Goal: Check status: Check status

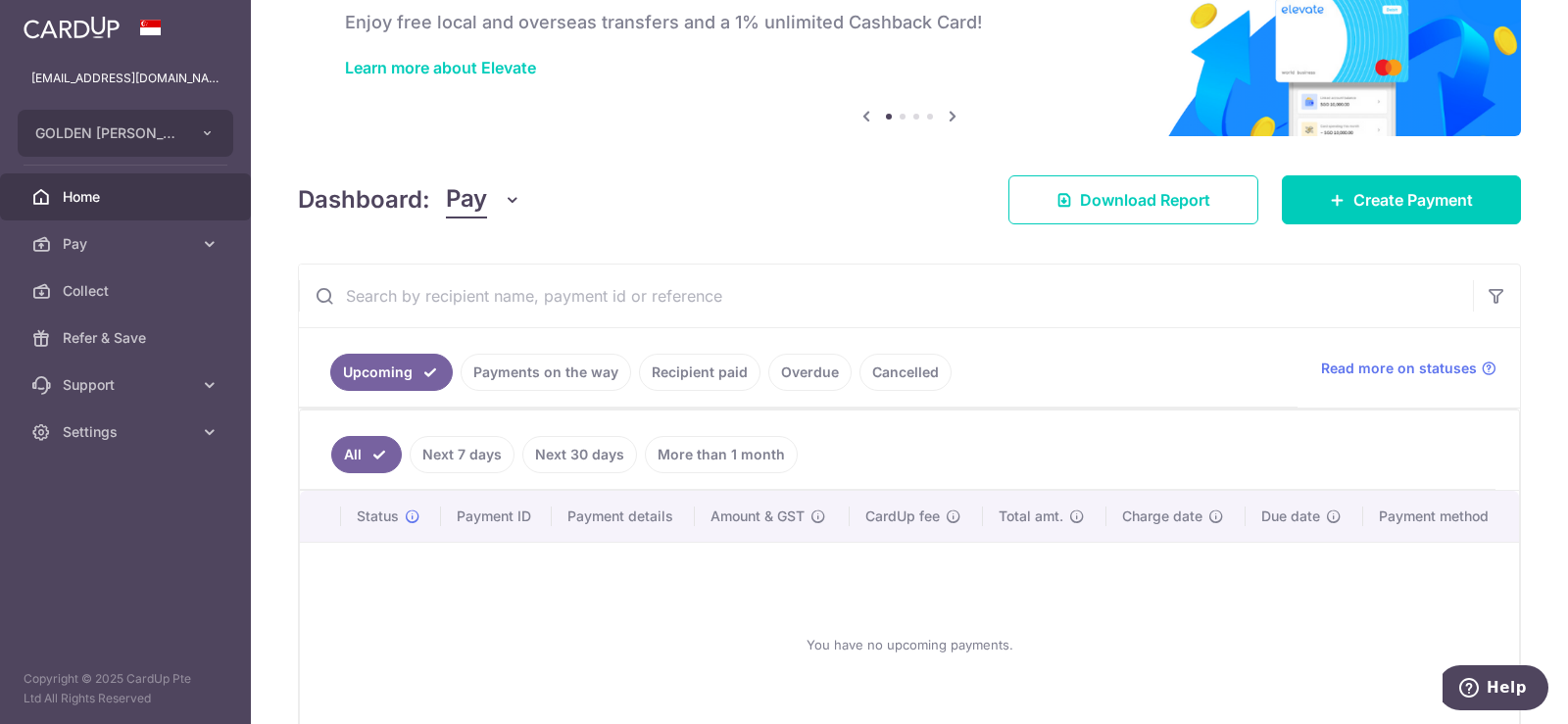
scroll to position [233, 0]
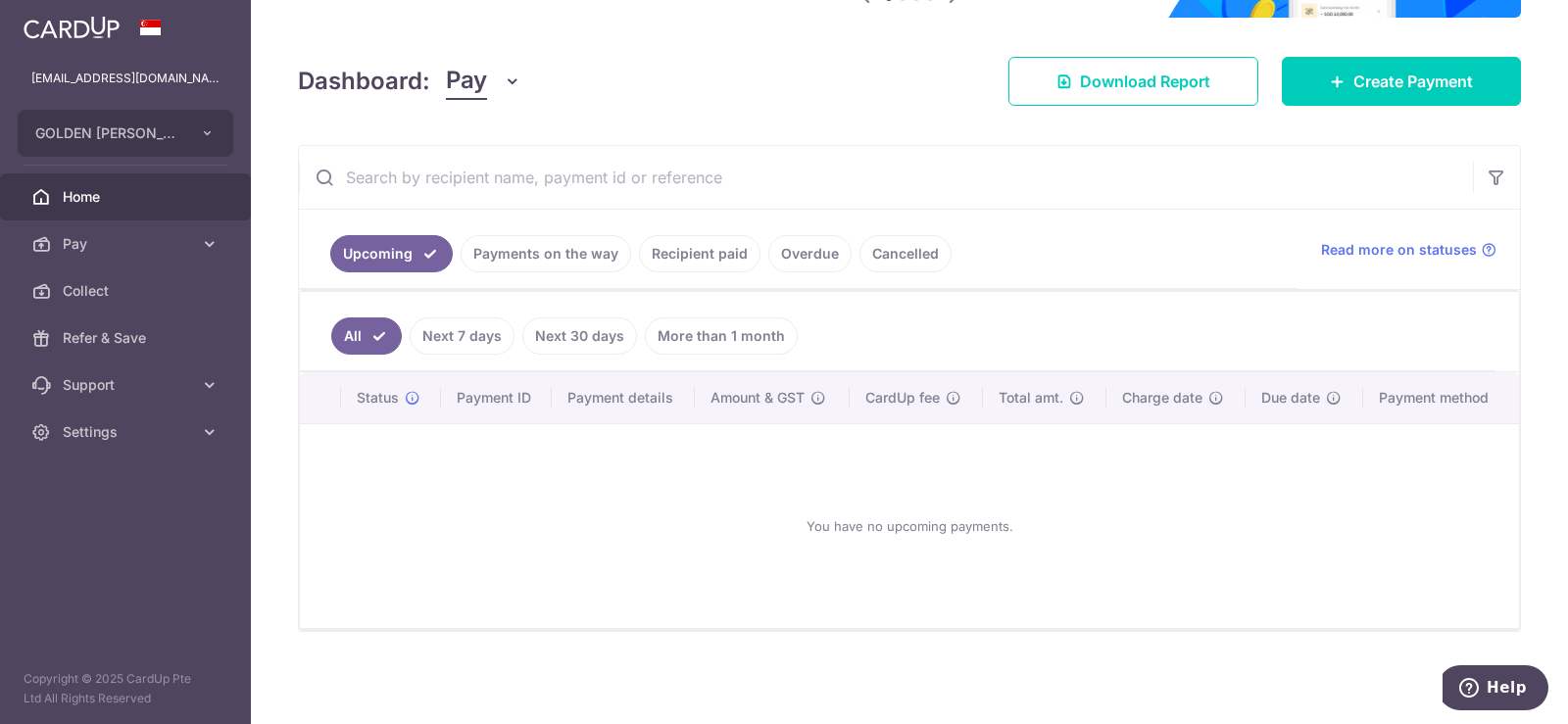
click at [540, 255] on link "Payments on the way" at bounding box center [545, 254] width 171 height 38
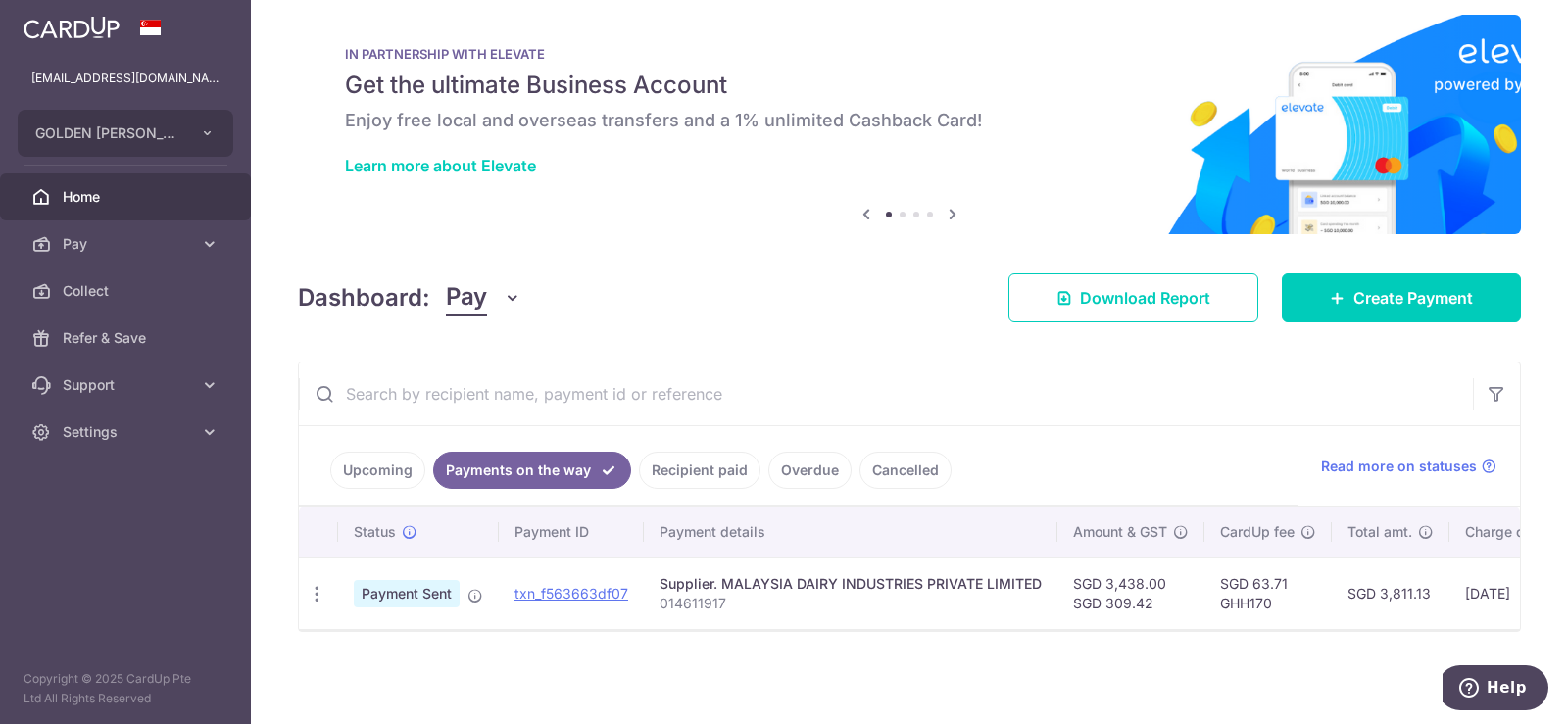
scroll to position [27, 0]
click at [914, 458] on link "Cancelled" at bounding box center [904, 471] width 92 height 38
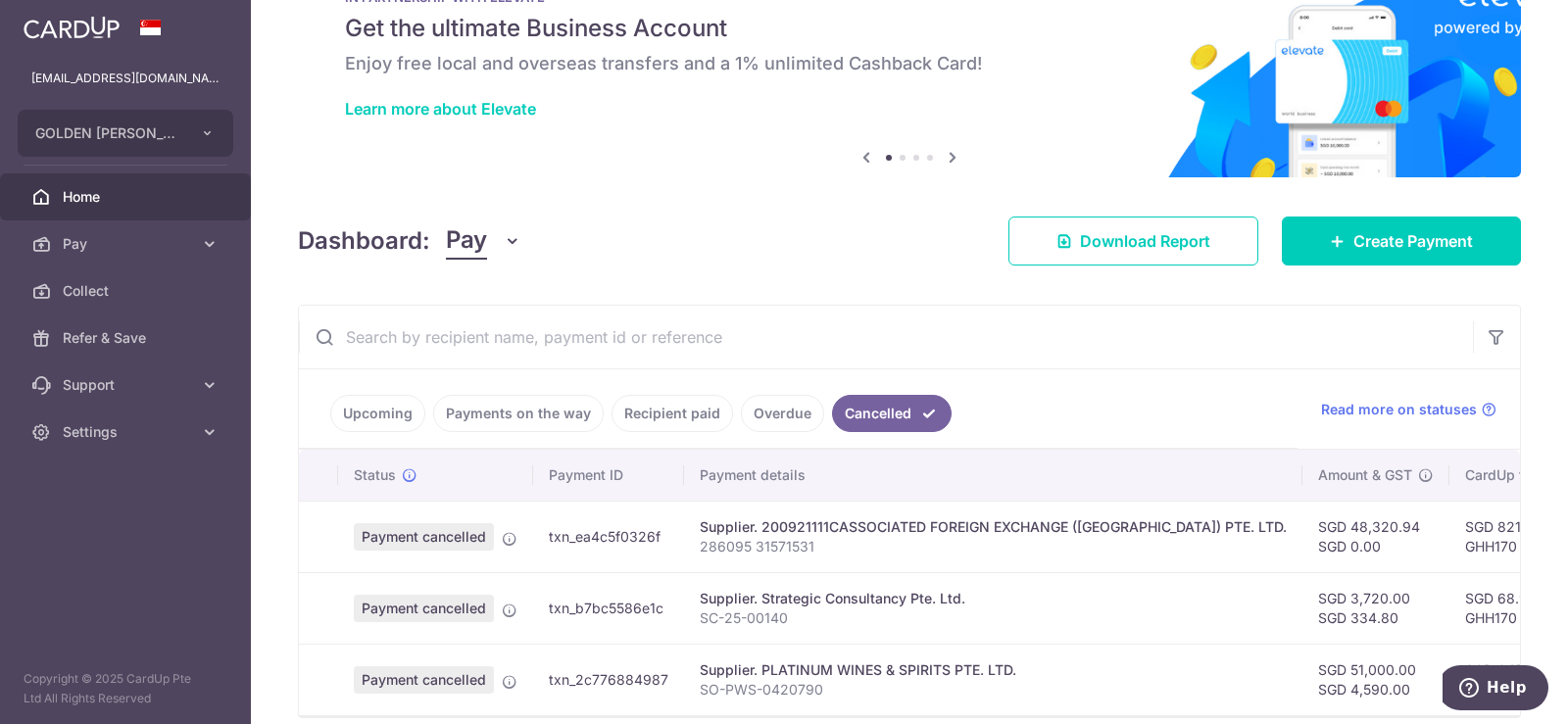
scroll to position [170, 0]
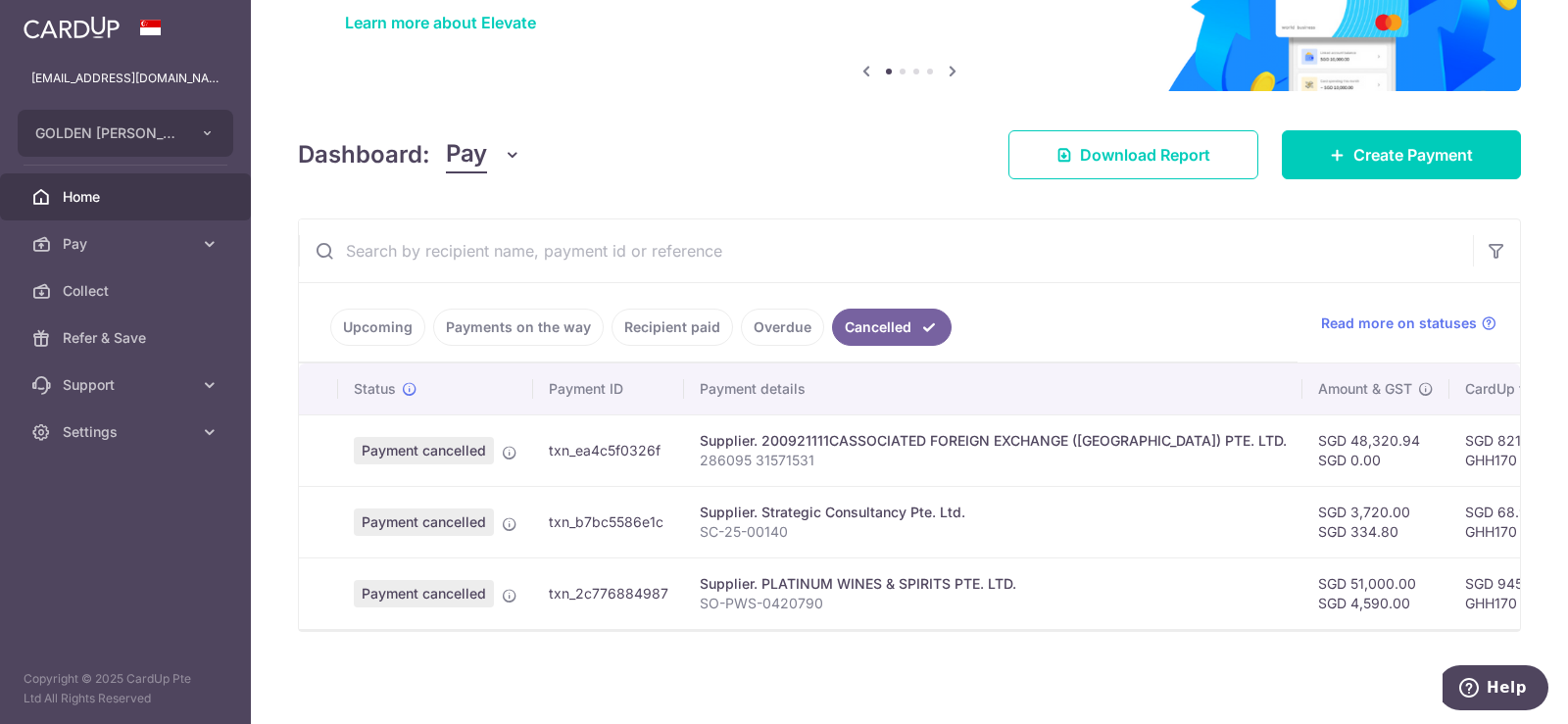
click at [777, 321] on link "Overdue" at bounding box center [782, 328] width 83 height 38
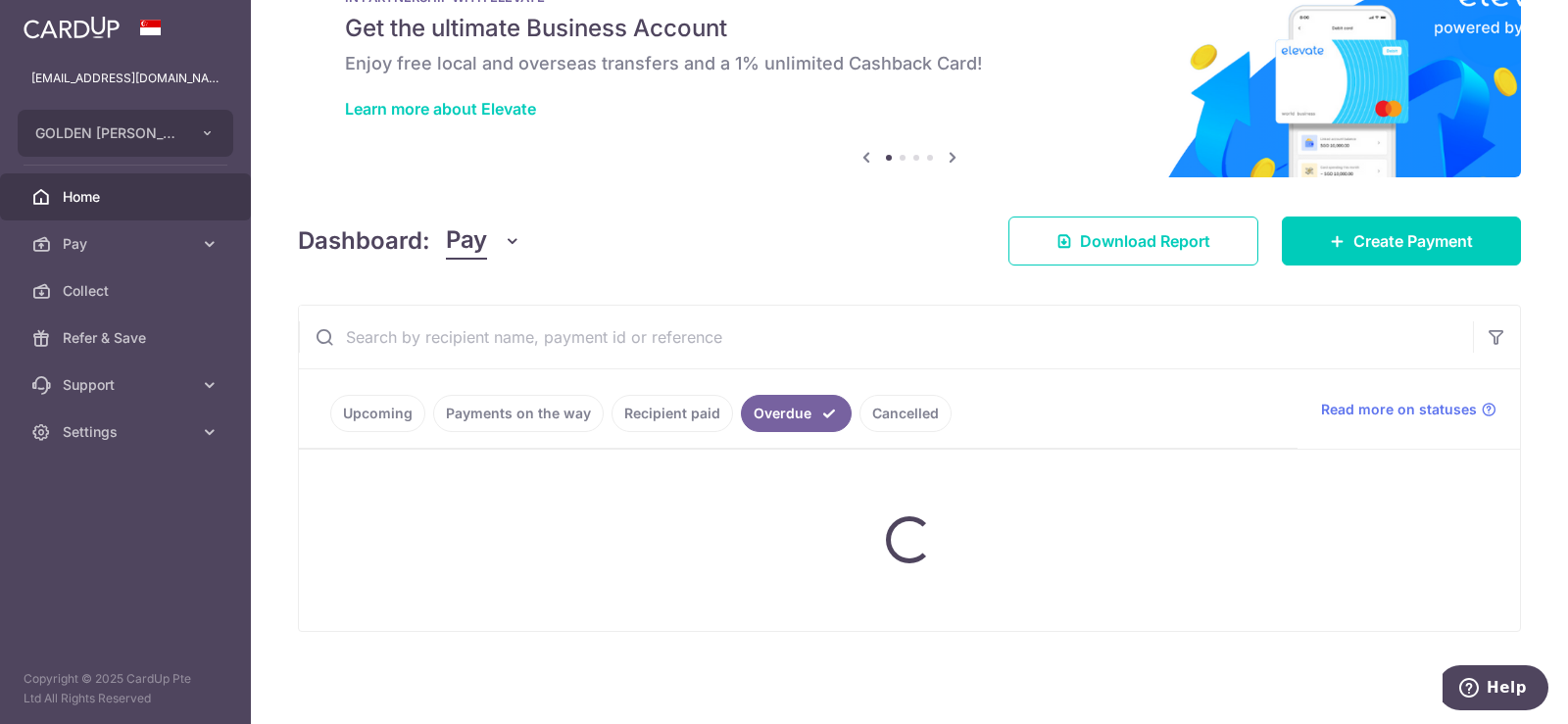
scroll to position [150, 0]
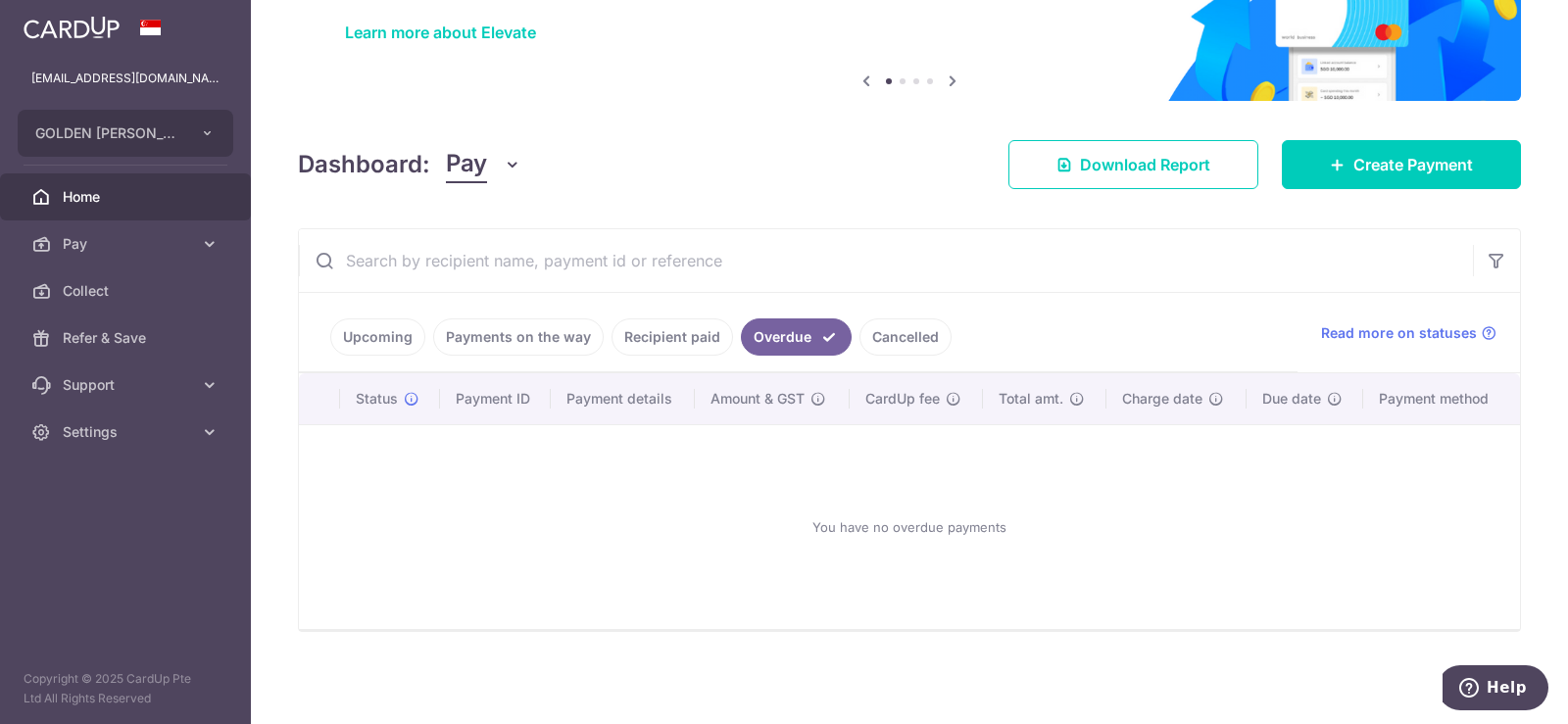
click at [905, 345] on link "Cancelled" at bounding box center [904, 338] width 92 height 38
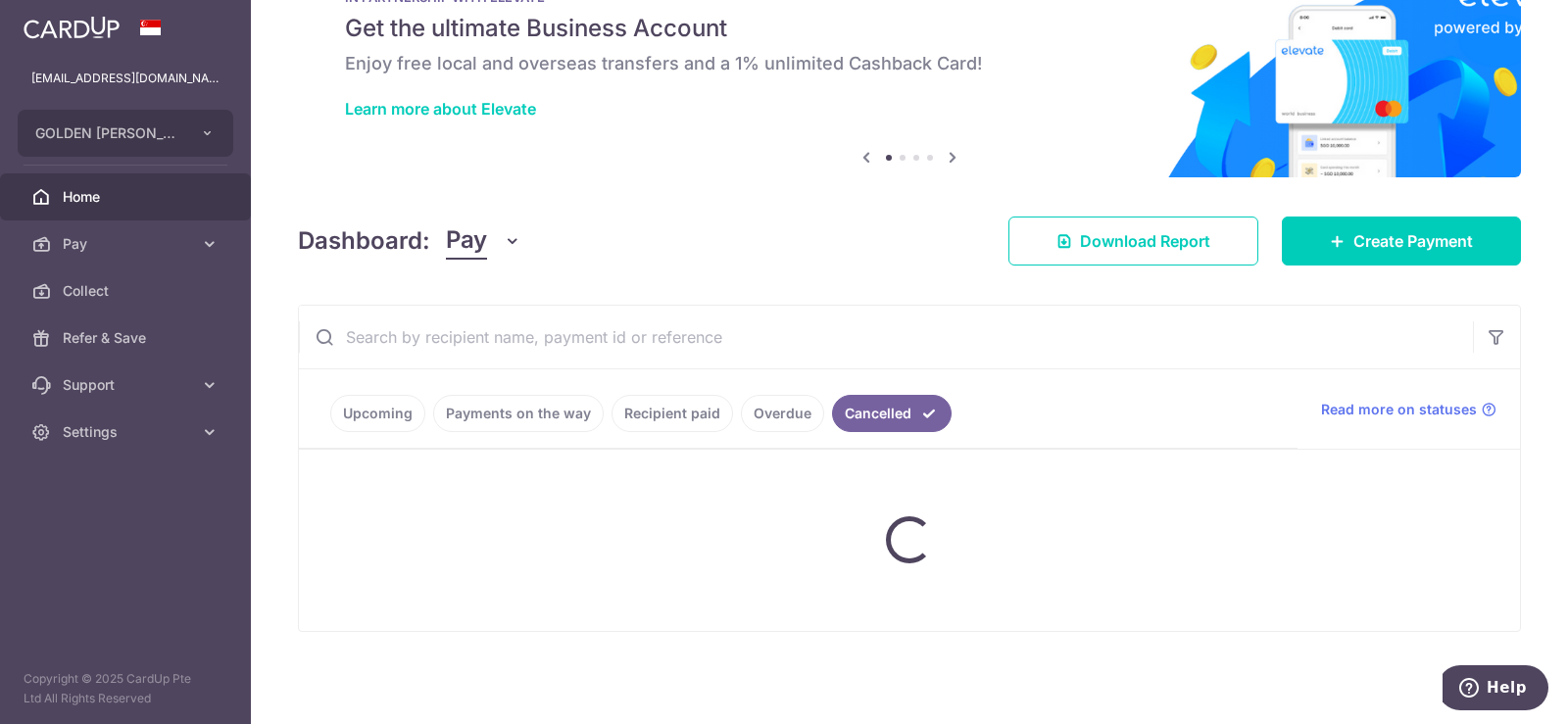
scroll to position [170, 0]
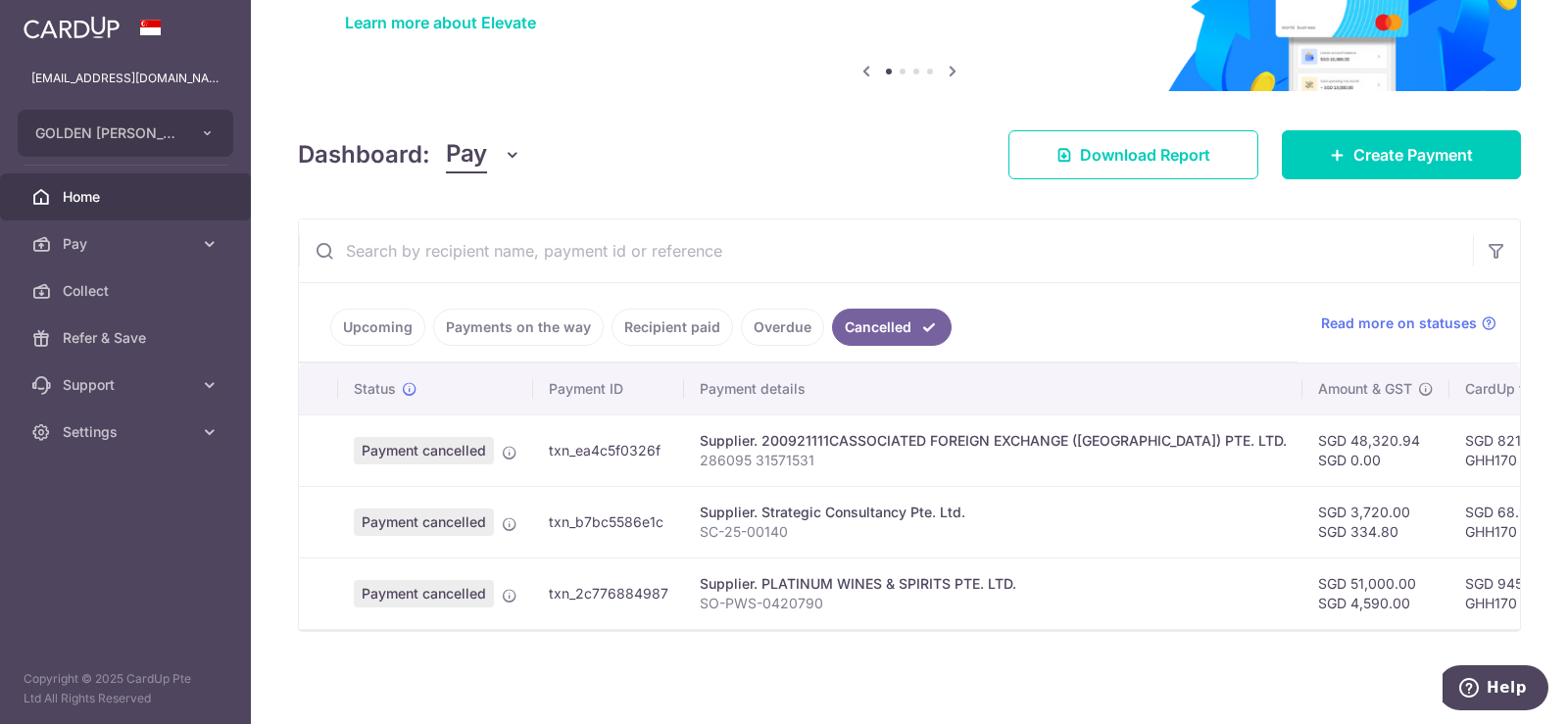
click at [784, 317] on link "Overdue" at bounding box center [782, 328] width 83 height 38
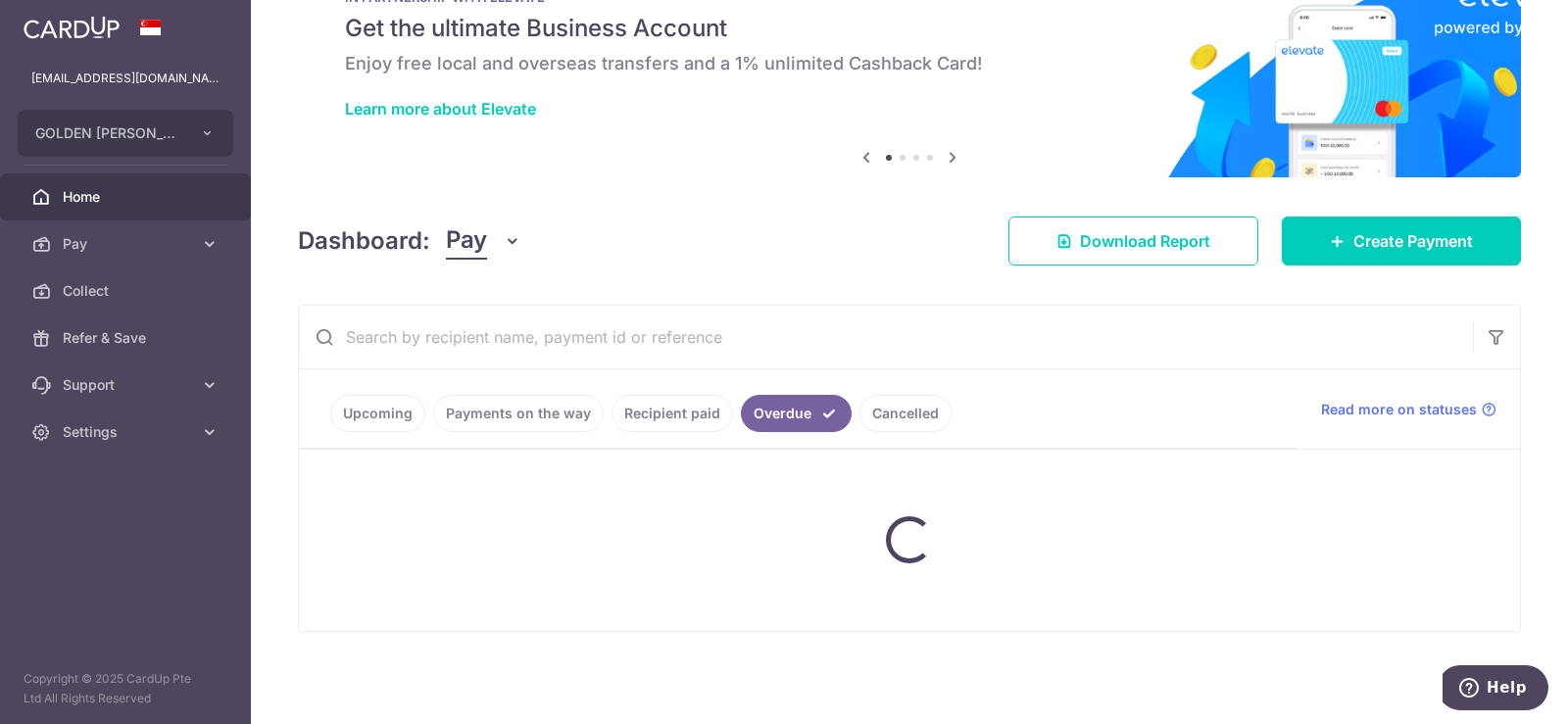
scroll to position [150, 0]
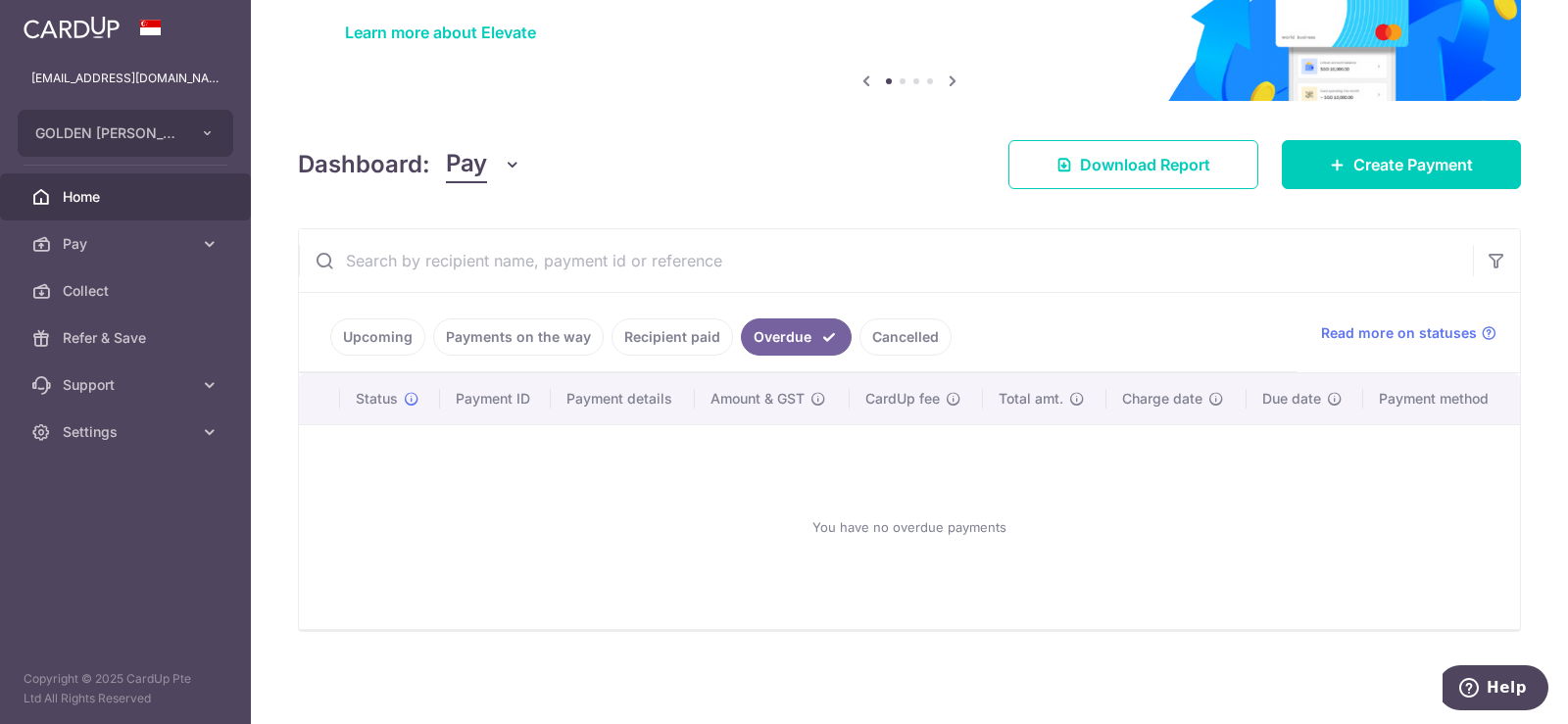
click at [357, 330] on link "Upcoming" at bounding box center [377, 338] width 95 height 38
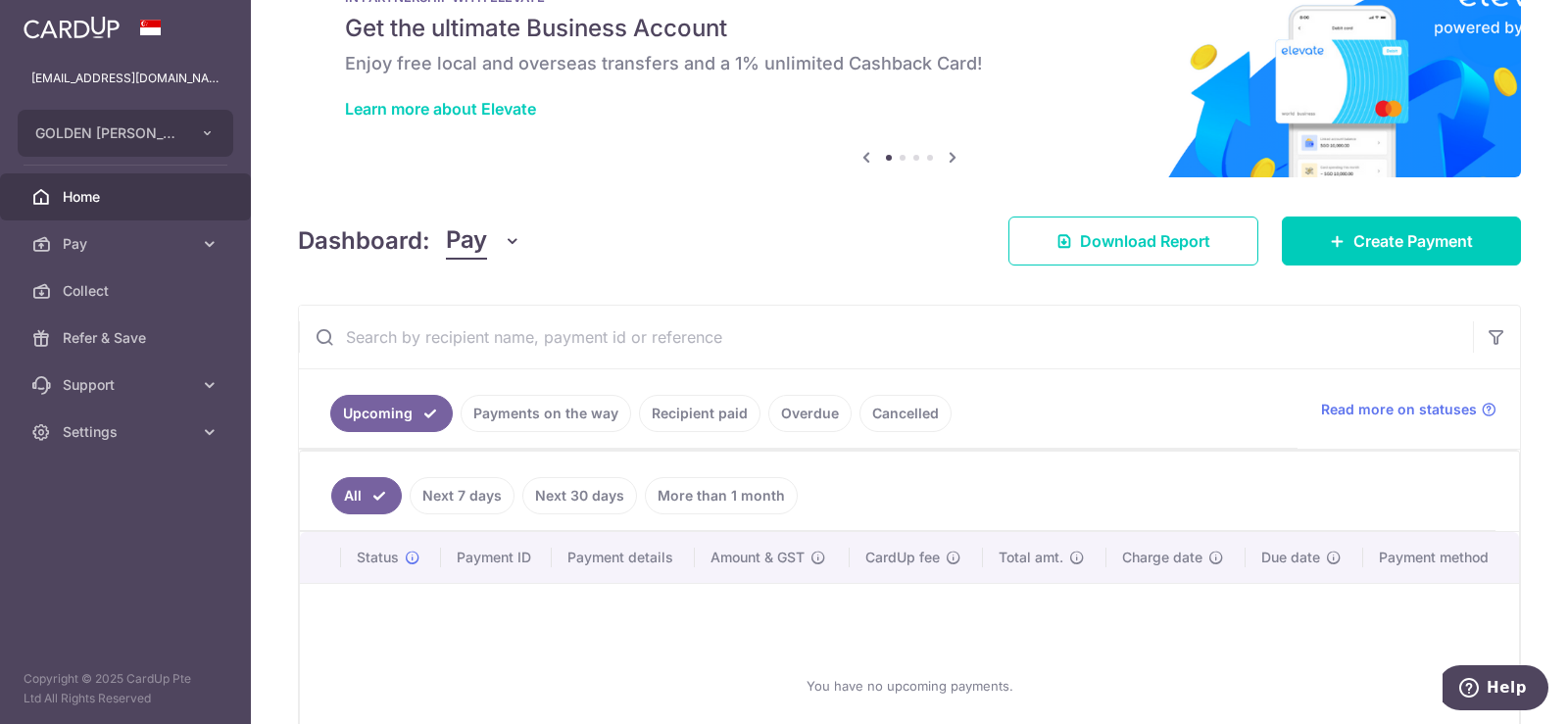
scroll to position [233, 0]
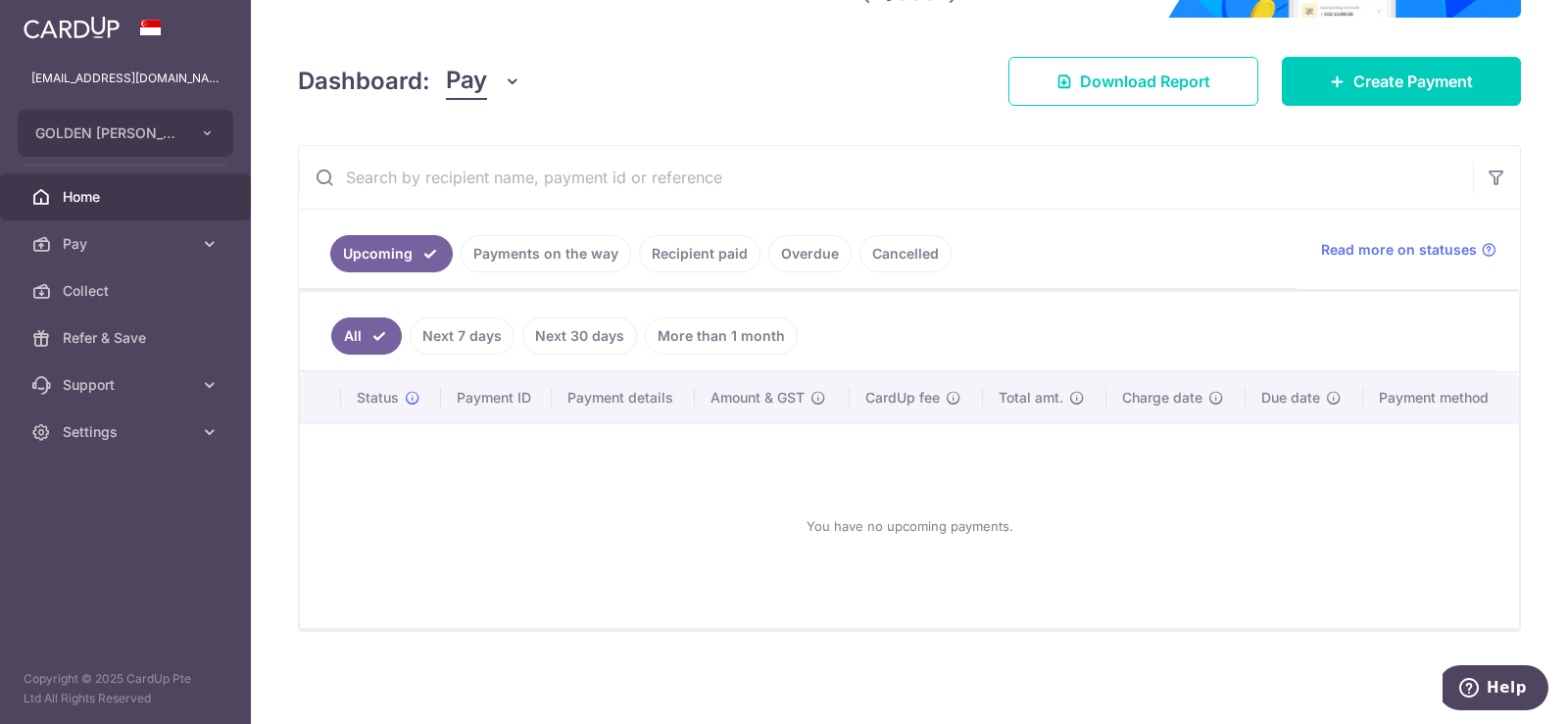
click at [520, 251] on link "Payments on the way" at bounding box center [545, 254] width 171 height 38
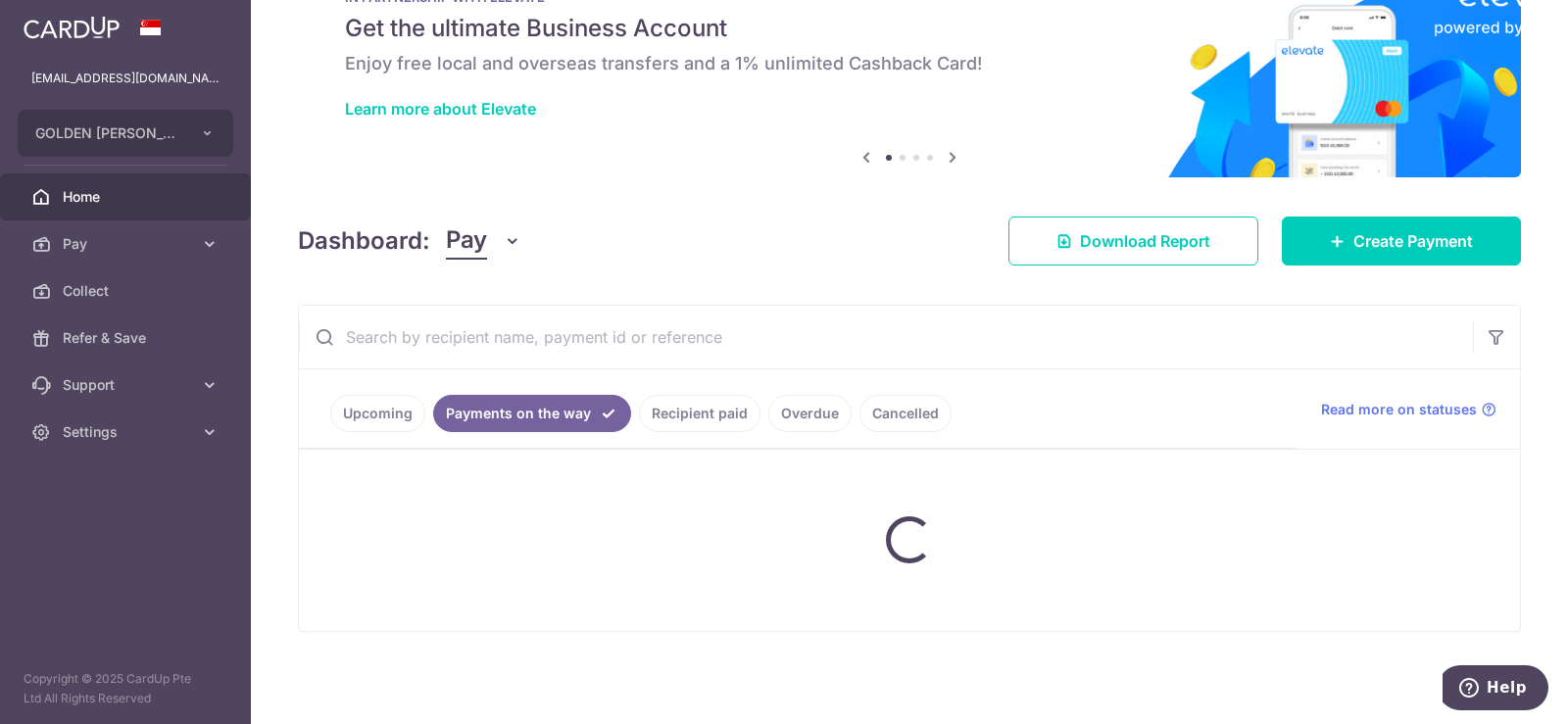
scroll to position [27, 0]
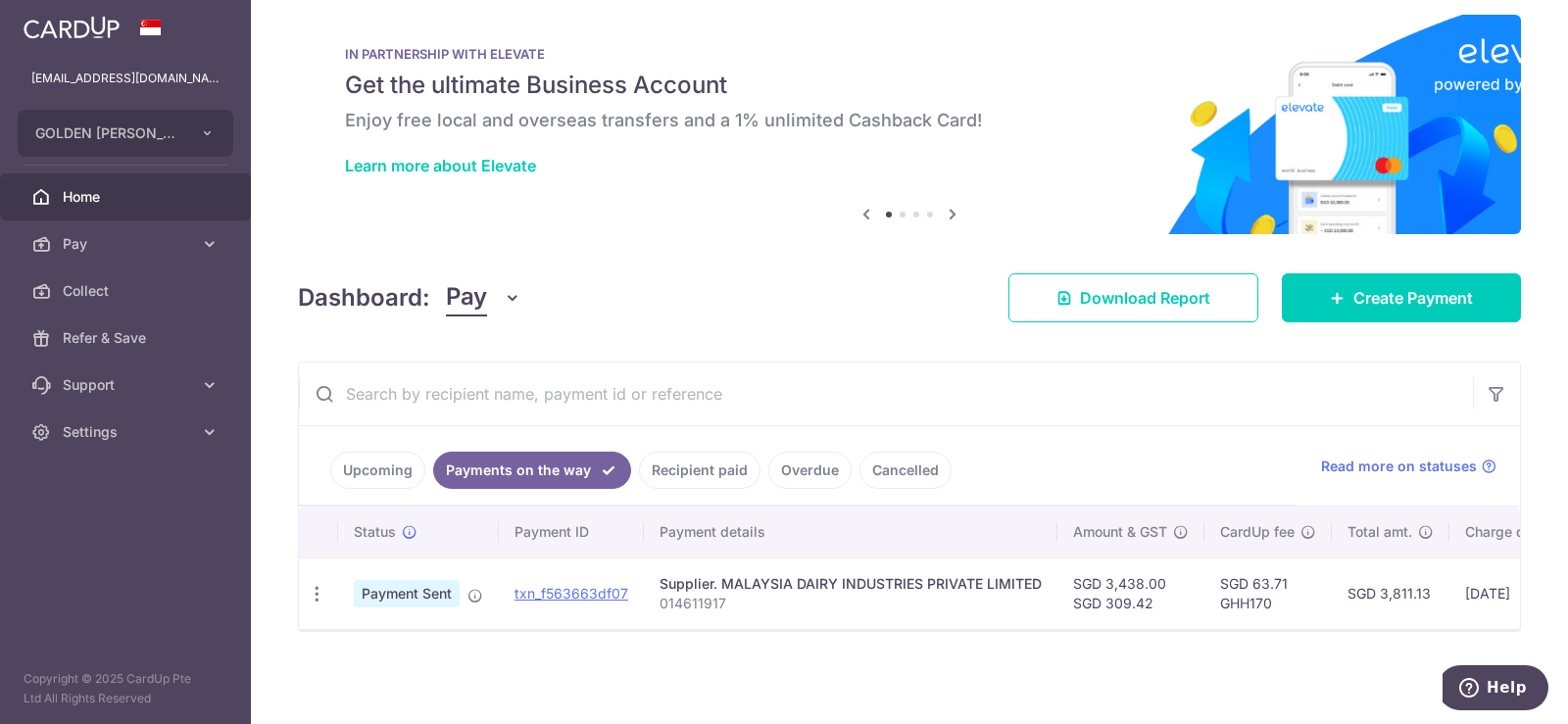
click at [703, 457] on link "Recipient paid" at bounding box center [699, 471] width 121 height 38
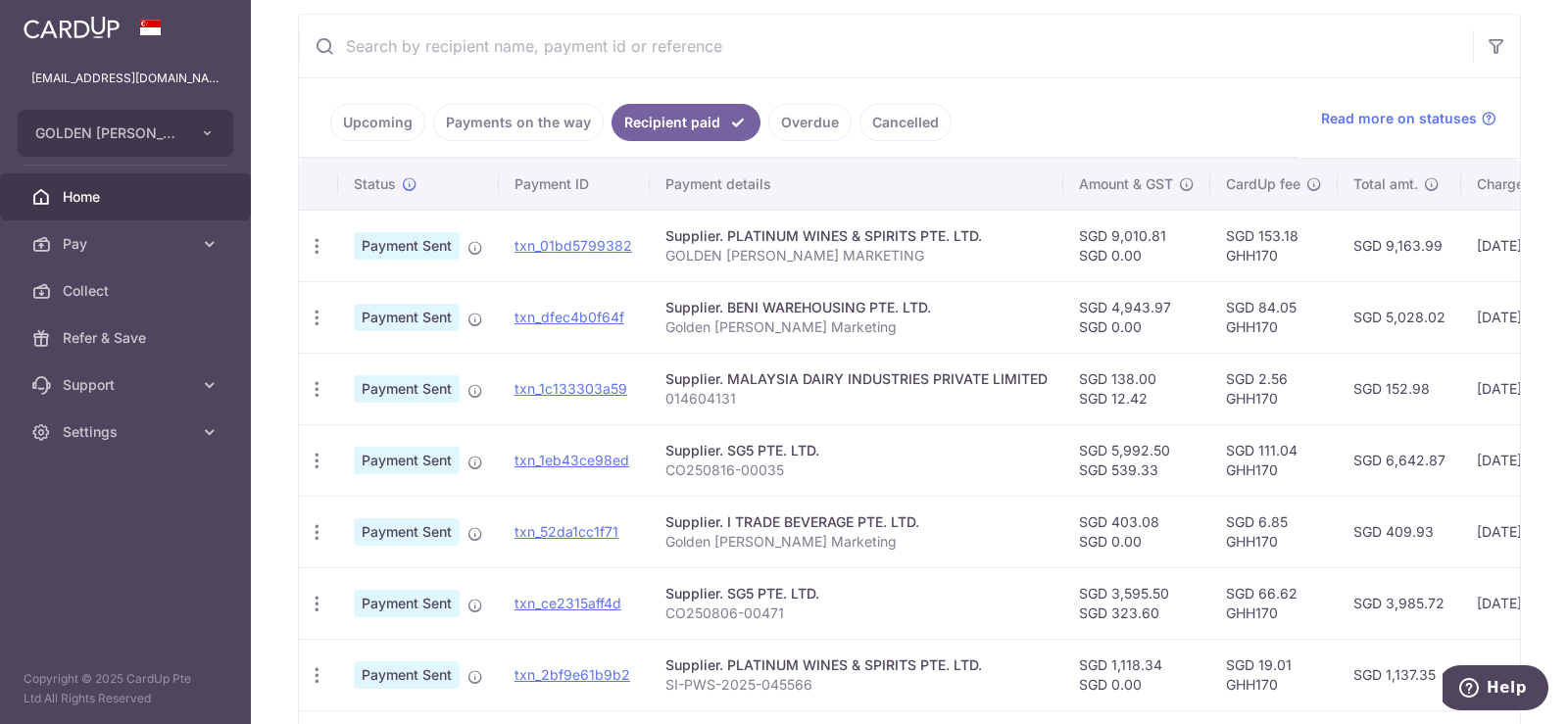
scroll to position [331, 0]
